Goal: Task Accomplishment & Management: Complete application form

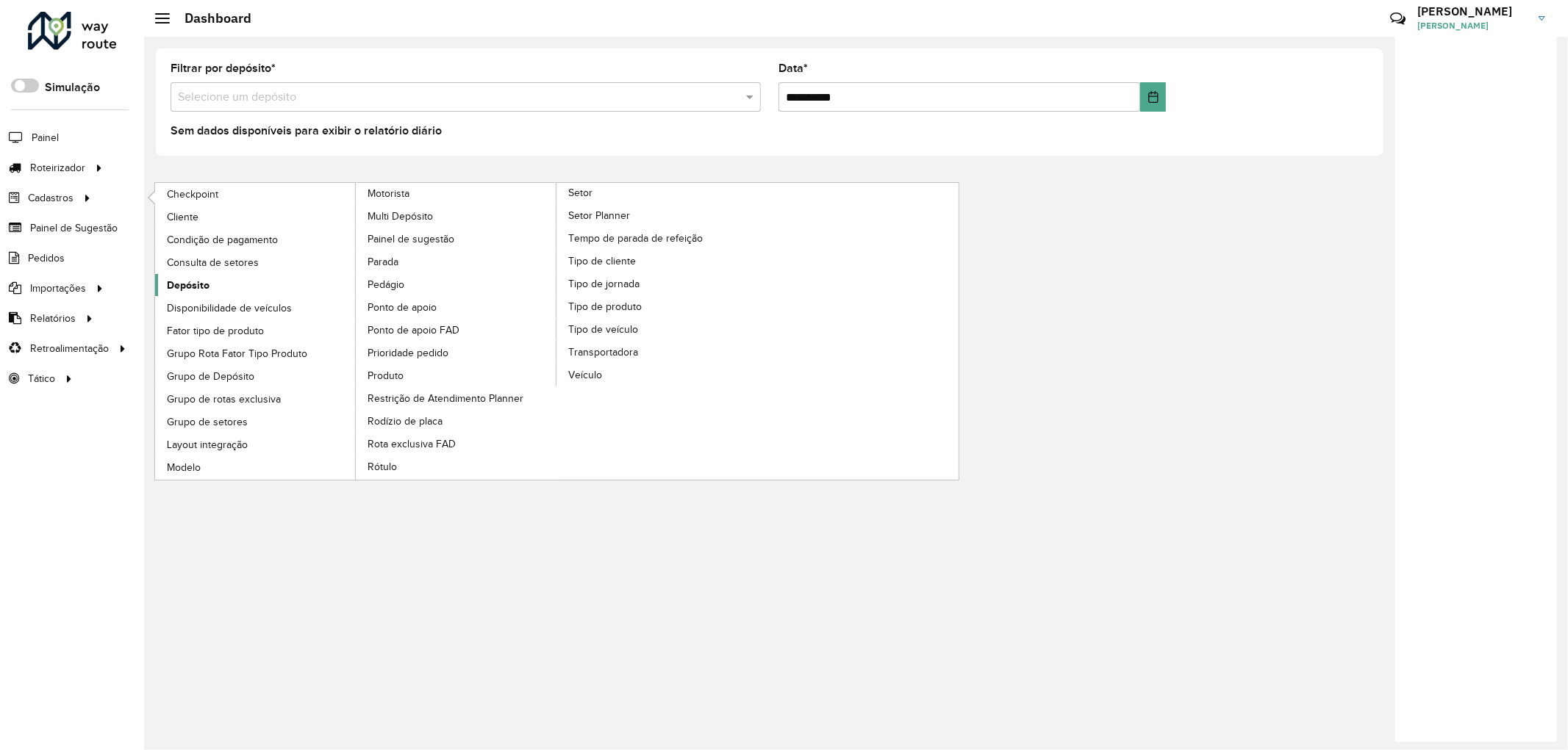
click at [203, 278] on span "Depósito" at bounding box center [189, 286] width 43 height 15
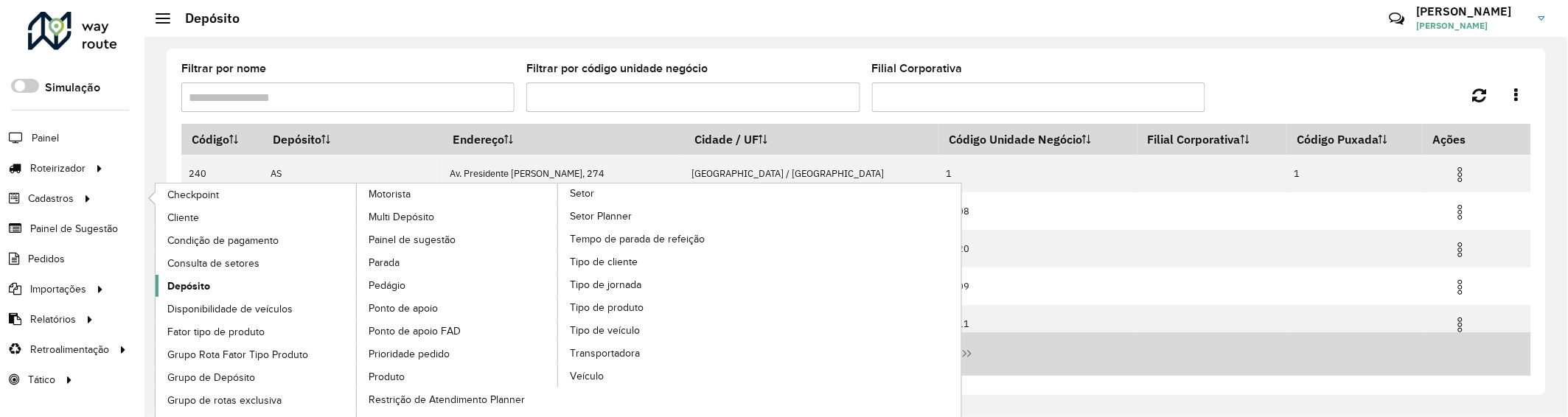
click at [197, 284] on span "Depósito" at bounding box center [189, 286] width 43 height 15
click at [194, 285] on span "Depósito" at bounding box center [189, 286] width 43 height 15
